Goal: Book appointment/travel/reservation

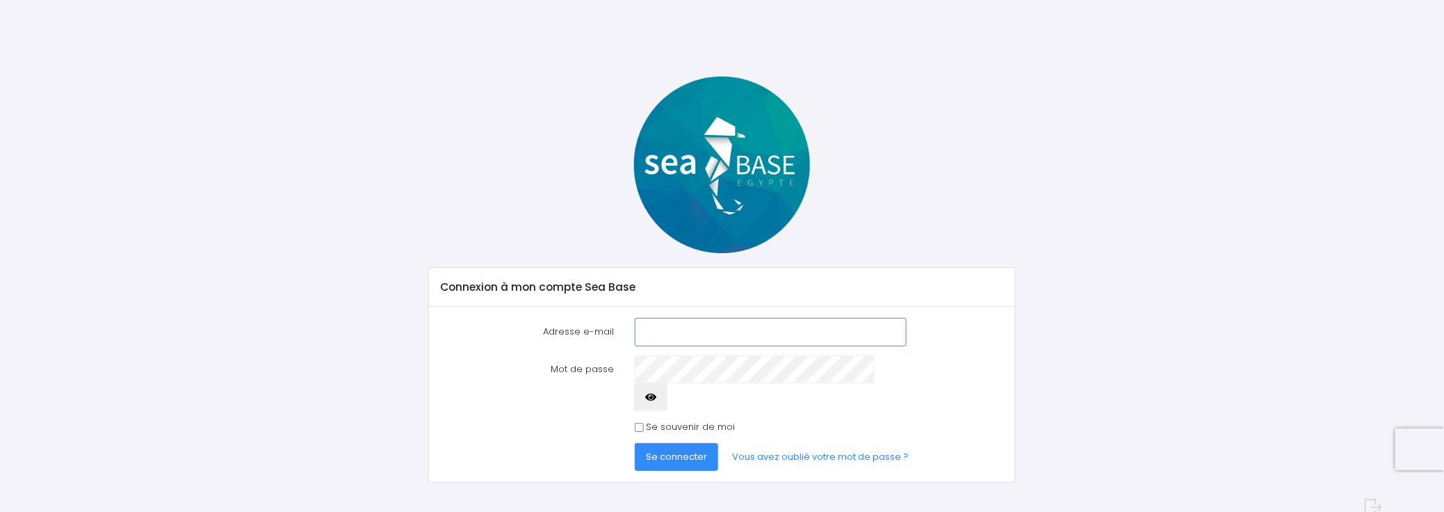
click at [672, 333] on input "Adresse e-mail" at bounding box center [770, 332] width 271 height 28
type input "michael.doeppen@outlook.fr"
click at [700, 450] on span "Se connecter" at bounding box center [676, 456] width 61 height 13
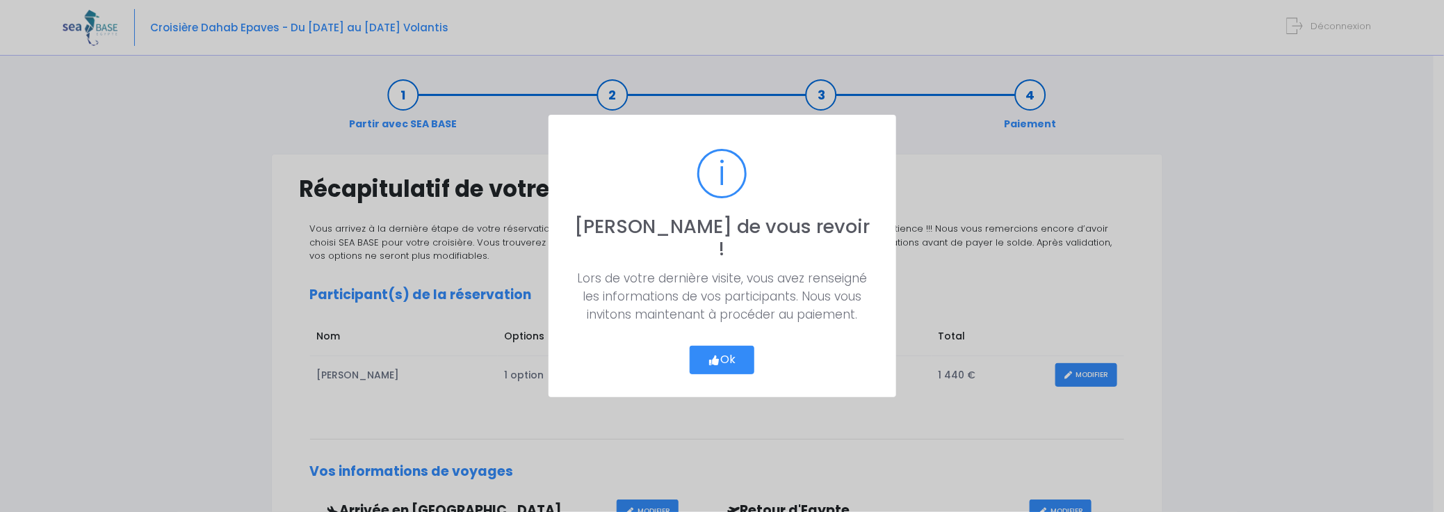
click at [736, 352] on button "Ok" at bounding box center [722, 360] width 65 height 29
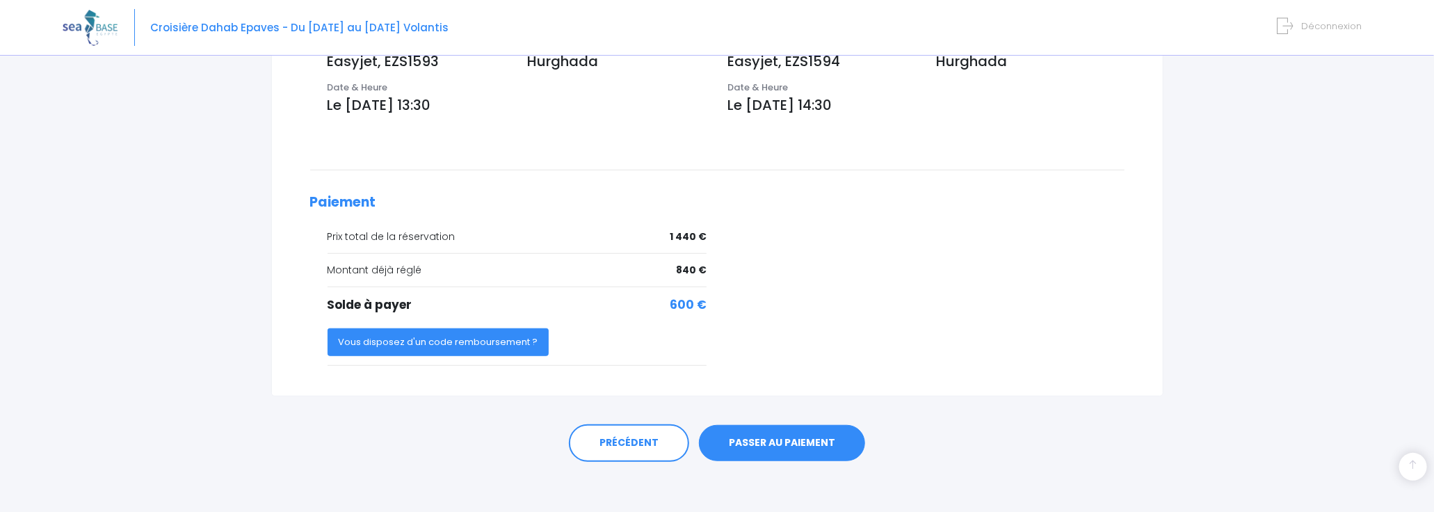
scroll to position [503, 0]
click at [805, 435] on link "PASSER AU PAIEMENT" at bounding box center [782, 442] width 166 height 36
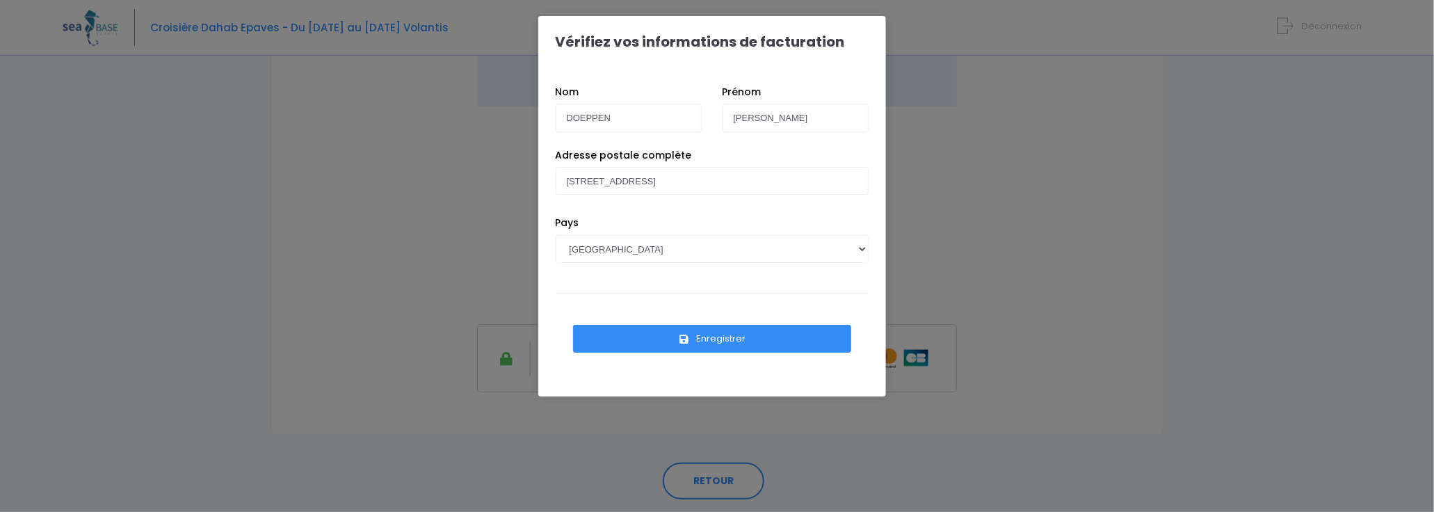
scroll to position [209, 0]
click at [719, 337] on button "Enregistrer" at bounding box center [712, 339] width 278 height 28
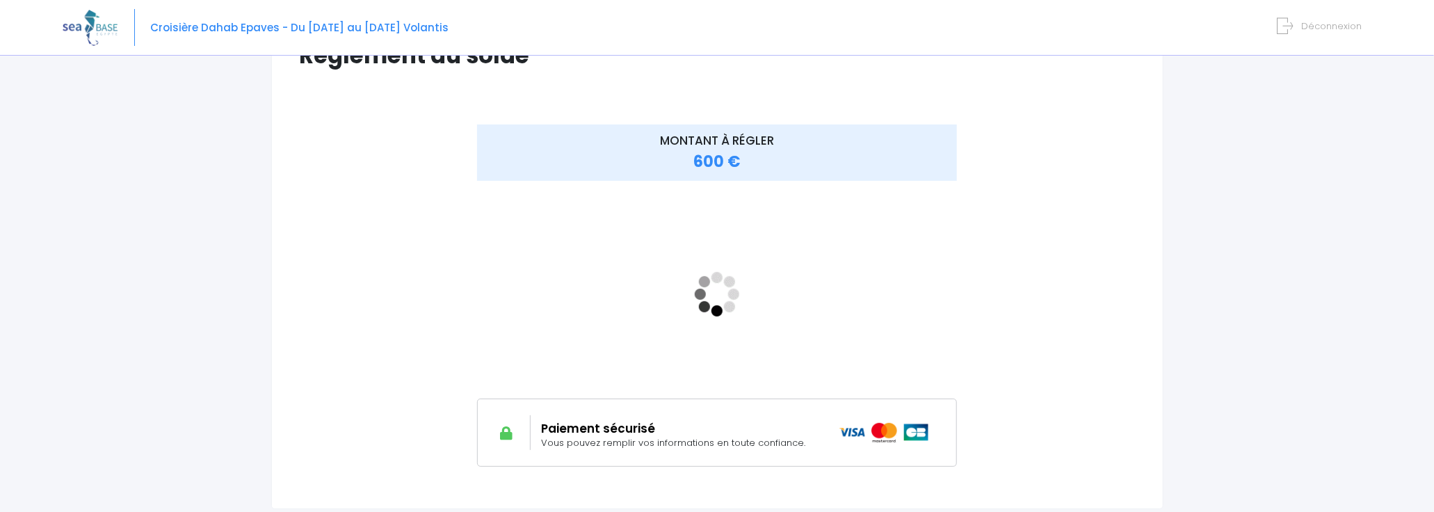
scroll to position [70, 0]
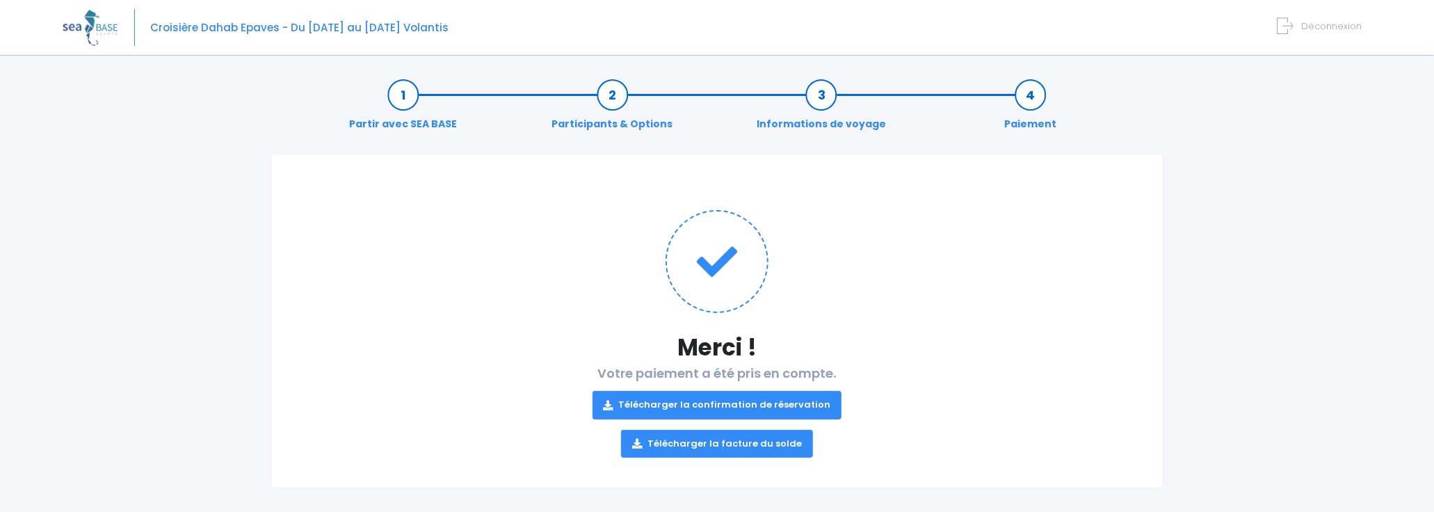
click at [734, 439] on link "Télécharger la facture du solde" at bounding box center [717, 444] width 192 height 28
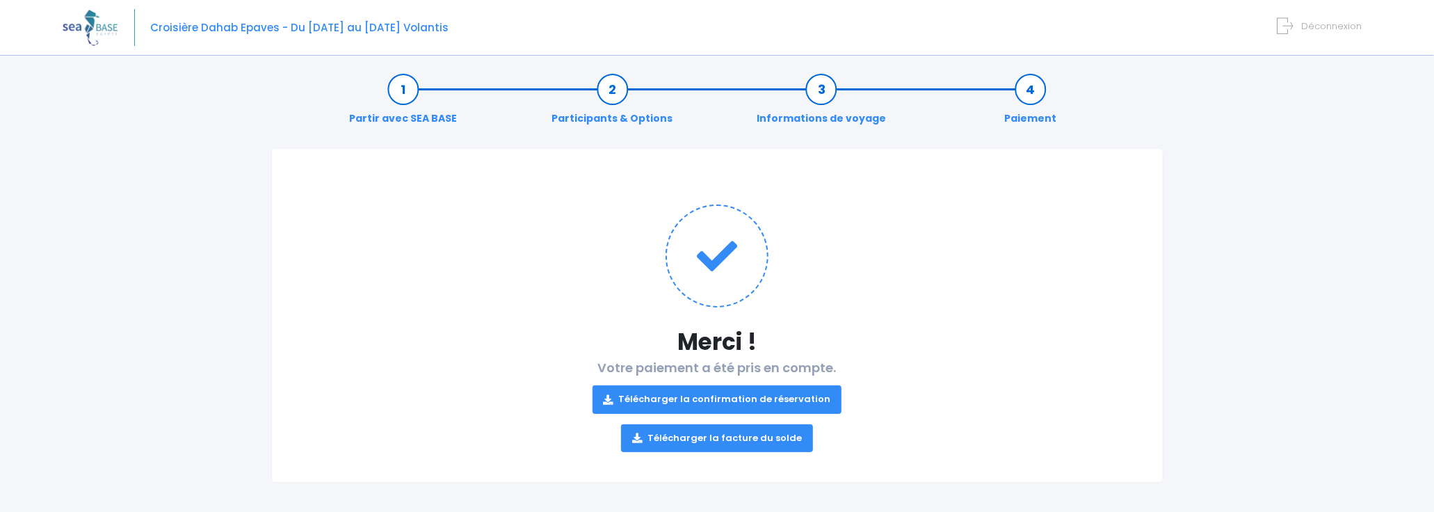
scroll to position [8, 0]
